Goal: Contribute content: Add original content to the website for others to see

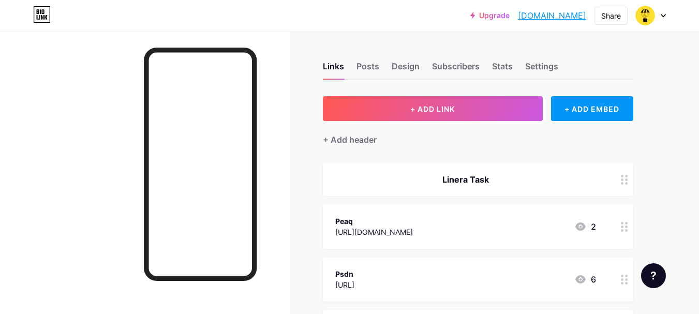
click at [412, 113] on button "+ ADD LINK" at bounding box center [433, 108] width 220 height 25
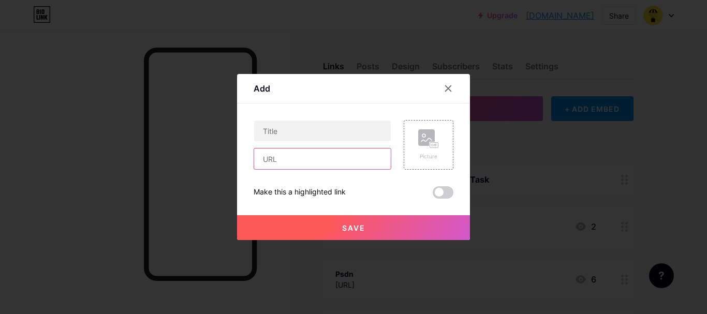
paste input "[URL][DOMAIN_NAME][PERSON_NAME]"
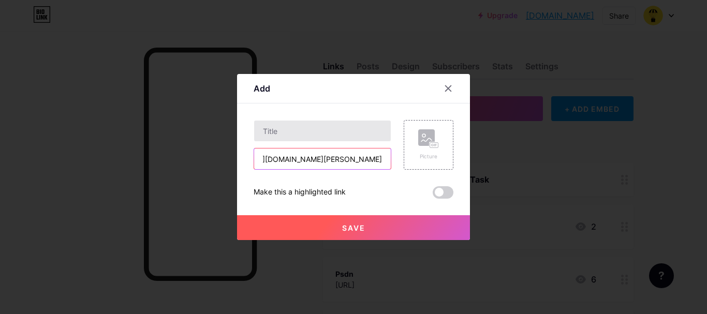
type input "[URL][DOMAIN_NAME][PERSON_NAME]"
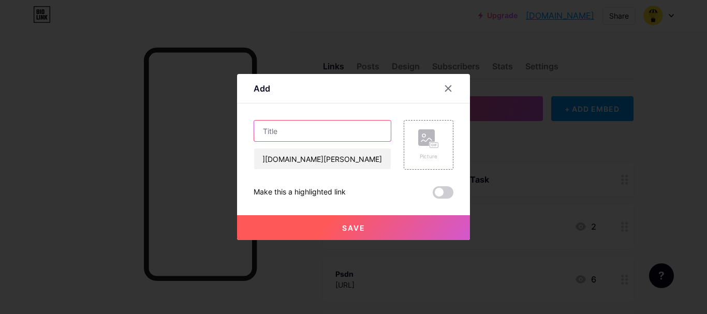
click at [305, 126] on input "text" at bounding box center [322, 131] width 137 height 21
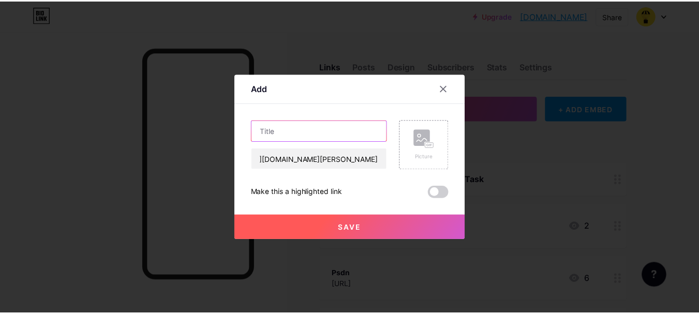
scroll to position [0, 0]
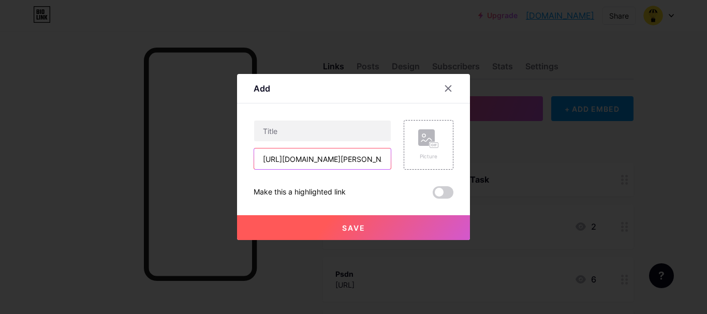
click at [367, 160] on input "[URL][DOMAIN_NAME][PERSON_NAME]" at bounding box center [322, 158] width 137 height 21
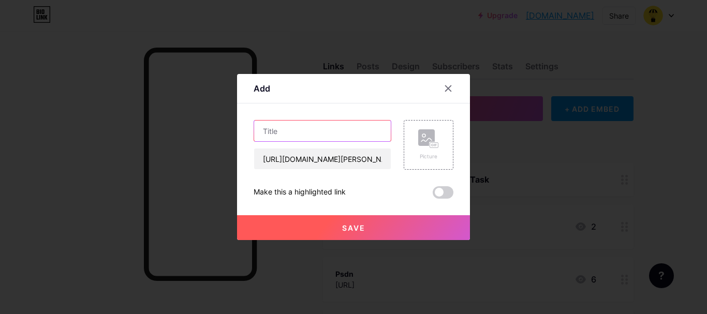
paste input "[PERSON_NAME]"
drag, startPoint x: 267, startPoint y: 133, endPoint x: 261, endPoint y: 132, distance: 6.8
click at [261, 132] on input "[PERSON_NAME]" at bounding box center [322, 131] width 137 height 21
type input "[PERSON_NAME]"
click at [358, 237] on button "Save" at bounding box center [353, 227] width 233 height 25
